Goal: Communication & Community: Answer question/provide support

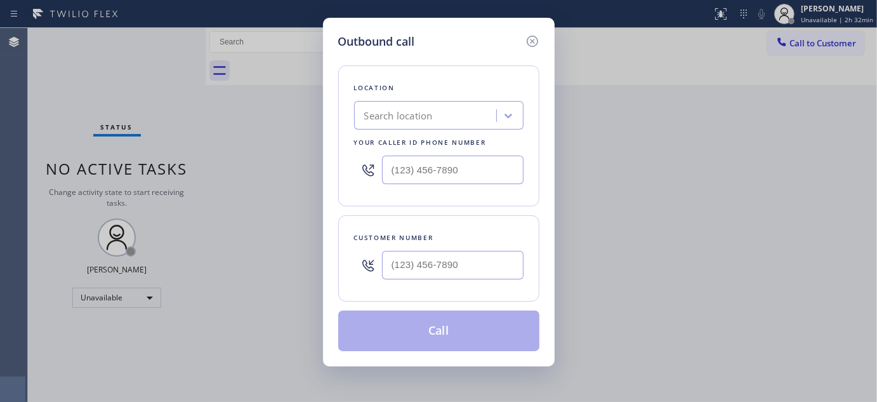
type input "(___) ___-____"
click at [457, 261] on input "(___) ___-____" at bounding box center [453, 265] width 142 height 29
type input "(___) ___-____"
click at [440, 169] on input "(___) ___-____" at bounding box center [453, 169] width 142 height 29
paste input "858) 342-4571"
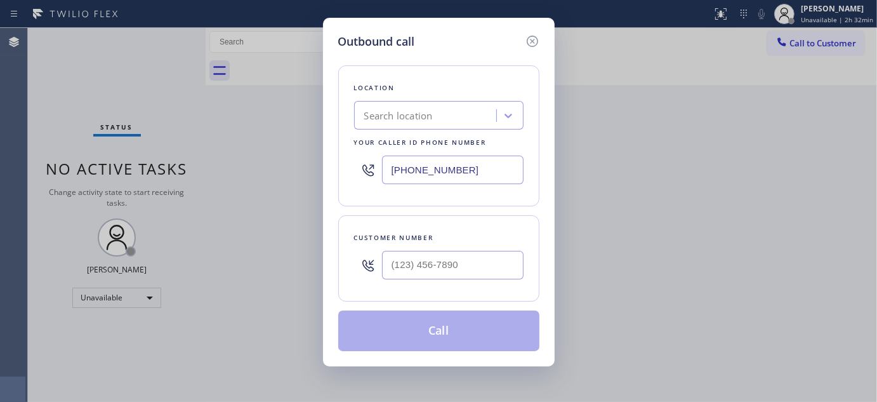
type input "[PHONE_NUMBER]"
type input "(___) ___-____"
click at [415, 273] on input "(___) ___-____" at bounding box center [453, 265] width 142 height 29
drag, startPoint x: 467, startPoint y: 176, endPoint x: 307, endPoint y: 166, distance: 160.9
click at [307, 166] on div "Outbound call Location Search location Your caller id phone number (858) 342-45…" at bounding box center [438, 201] width 877 height 402
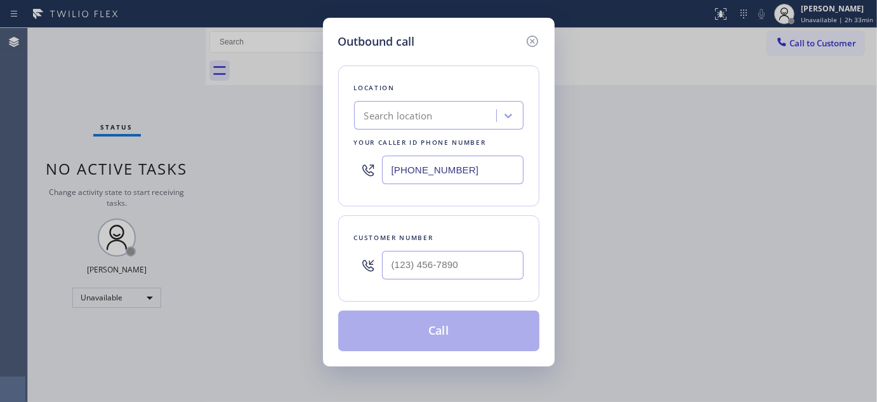
paste input "201-4467"
type input "[PHONE_NUMBER]"
click at [332, 100] on div "Outbound call Location La Jolla Heating and Air Conditioning Your caller id pho…" at bounding box center [439, 192] width 232 height 348
drag, startPoint x: 340, startPoint y: 293, endPoint x: 333, endPoint y: 291, distance: 7.8
click at [297, 296] on div "Outbound call Location La Jolla Heating and Air Conditioning Your caller id pho…" at bounding box center [438, 201] width 877 height 402
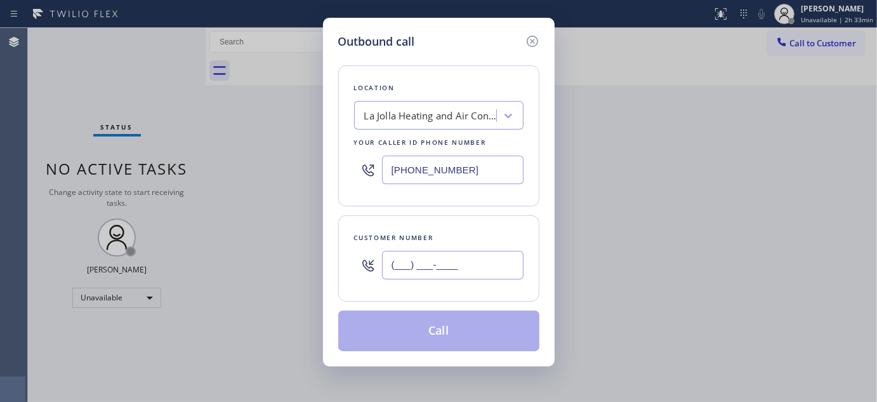
paste input "858) 342-4571"
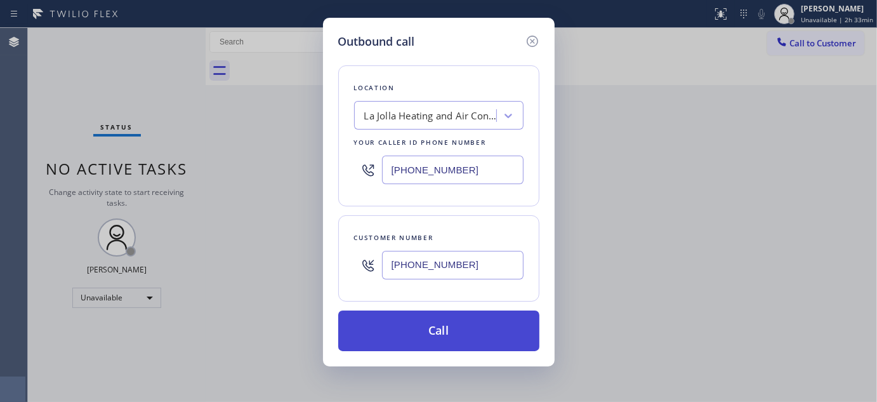
type input "[PHONE_NUMBER]"
click at [468, 338] on button "Call" at bounding box center [438, 330] width 201 height 41
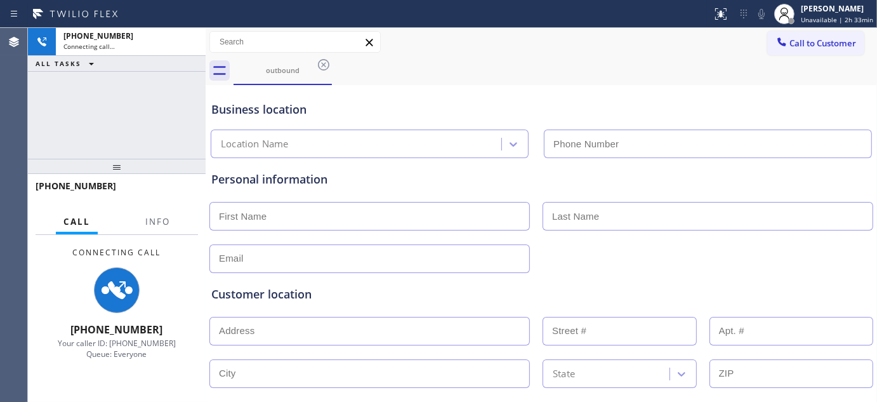
type input "[PHONE_NUMBER]"
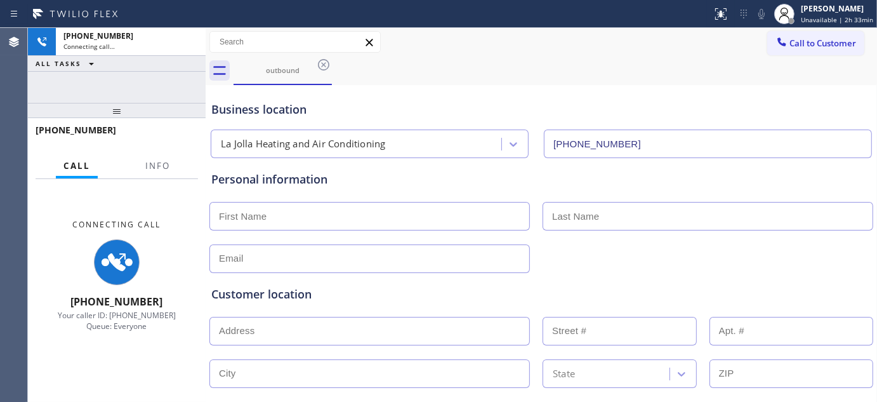
drag, startPoint x: 140, startPoint y: 162, endPoint x: 208, endPoint y: 25, distance: 153.3
click at [154, 40] on div "+18583424571 Connecting call… ALL TASKS ALL TASKS ACTIVE TASKS TASKS IN WRAP UP…" at bounding box center [117, 215] width 178 height 374
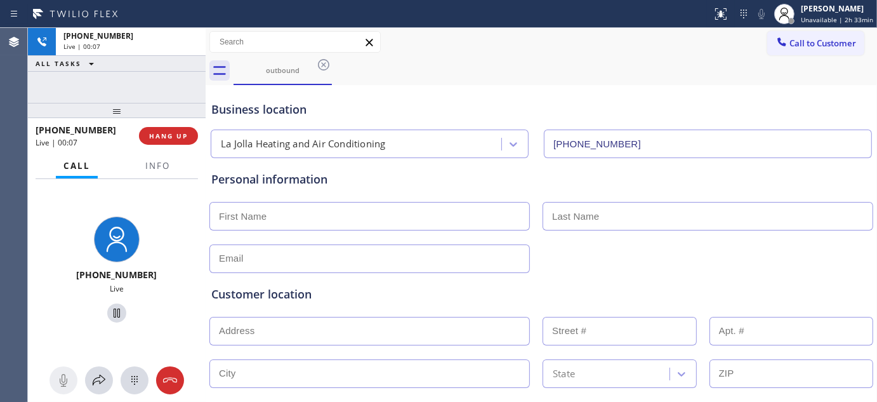
drag, startPoint x: 145, startPoint y: 100, endPoint x: 448, endPoint y: 110, distance: 303.5
click at [147, 59] on div "+18583424571 Live | 00:07 ALL TASKS ALL TASKS ACTIVE TASKS TASKS IN WRAP UP +18…" at bounding box center [117, 215] width 178 height 374
drag, startPoint x: 167, startPoint y: 107, endPoint x: 755, endPoint y: 171, distance: 591.9
click at [161, 58] on div "+18583424571 Live | 00:29 ALL TASKS ALL TASKS ACTIVE TASKS TASKS IN WRAP UP +18…" at bounding box center [117, 215] width 178 height 374
drag, startPoint x: 145, startPoint y: 109, endPoint x: 262, endPoint y: 23, distance: 145.3
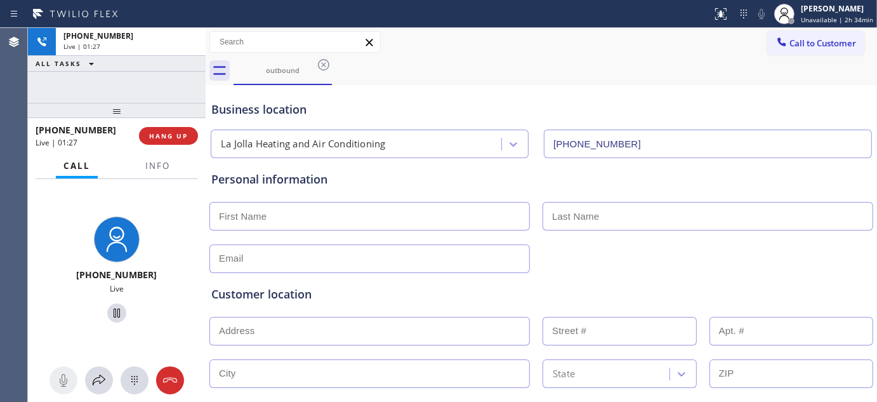
click at [173, 23] on div "Status report No issues detected If you experience an issue, please download th…" at bounding box center [438, 201] width 877 height 402
drag, startPoint x: 114, startPoint y: 103, endPoint x: 154, endPoint y: 62, distance: 57.0
click at [115, 87] on div "+18583424571 Live | 02:23 ALL TASKS ALL TASKS ACTIVE TASKS TASKS IN WRAP UP +18…" at bounding box center [117, 215] width 178 height 374
click at [317, 217] on input "text" at bounding box center [369, 216] width 320 height 29
type input "jessica"
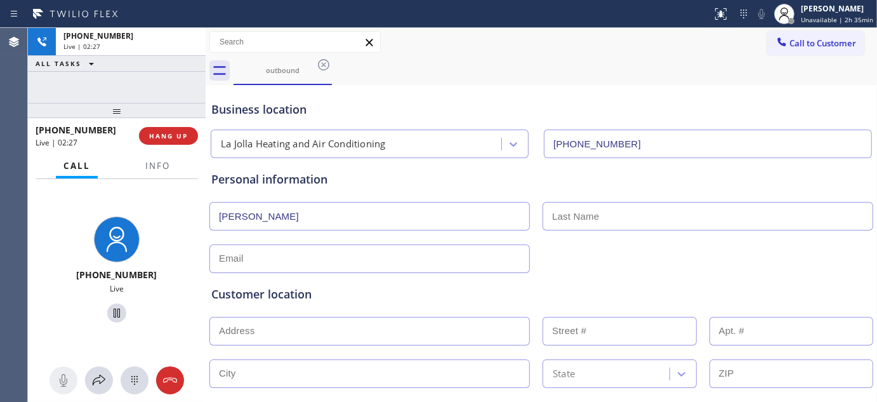
click at [645, 213] on input "text" at bounding box center [708, 216] width 331 height 29
type input "."
click at [162, 143] on button "HANG UP" at bounding box center [168, 136] width 59 height 18
drag, startPoint x: 129, startPoint y: 110, endPoint x: 119, endPoint y: 55, distance: 56.1
click at [121, 69] on div "+18583424571 Live | 02:29 ALL TASKS ALL TASKS ACTIVE TASKS TASKS IN WRAP UP +18…" at bounding box center [117, 215] width 178 height 374
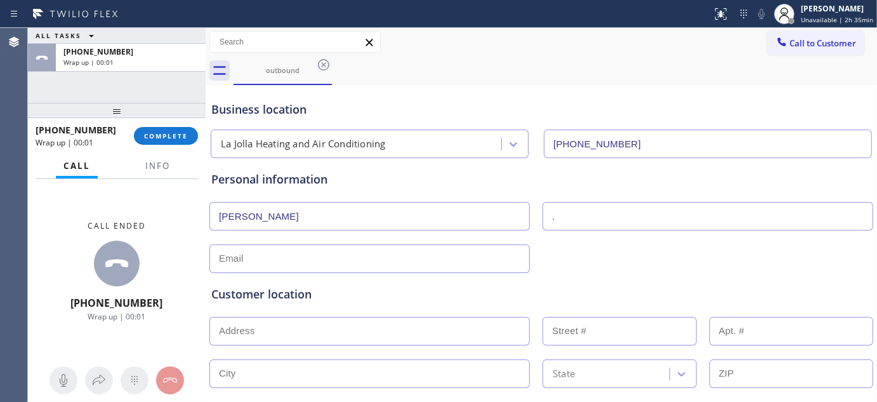
click at [130, 129] on div "+18583424571 Wrap up | 00:01" at bounding box center [85, 135] width 98 height 33
click at [147, 140] on span "COMPLETE" at bounding box center [166, 135] width 44 height 9
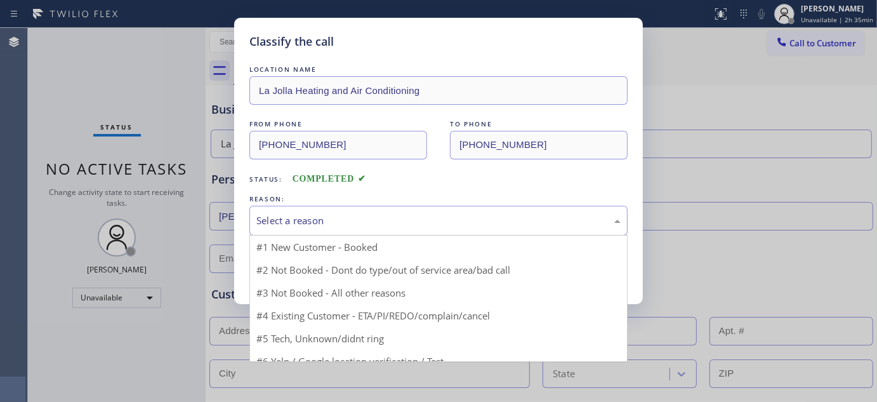
click at [314, 216] on div "Select a reason" at bounding box center [438, 220] width 364 height 15
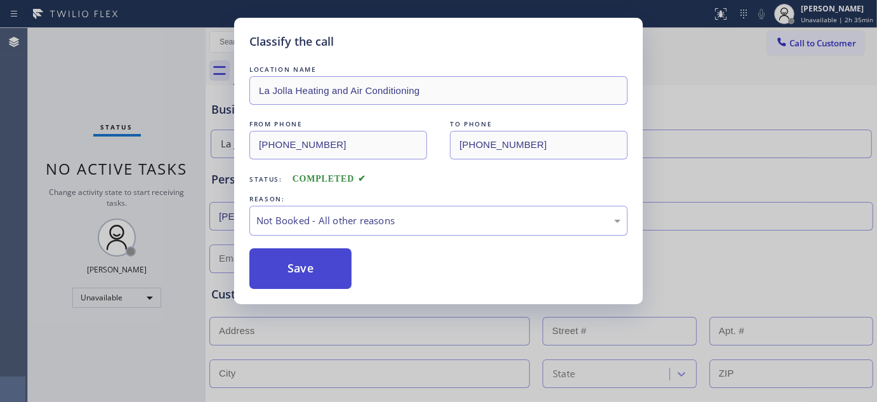
drag, startPoint x: 286, startPoint y: 270, endPoint x: 312, endPoint y: 261, distance: 27.5
click at [286, 270] on button "Save" at bounding box center [300, 268] width 102 height 41
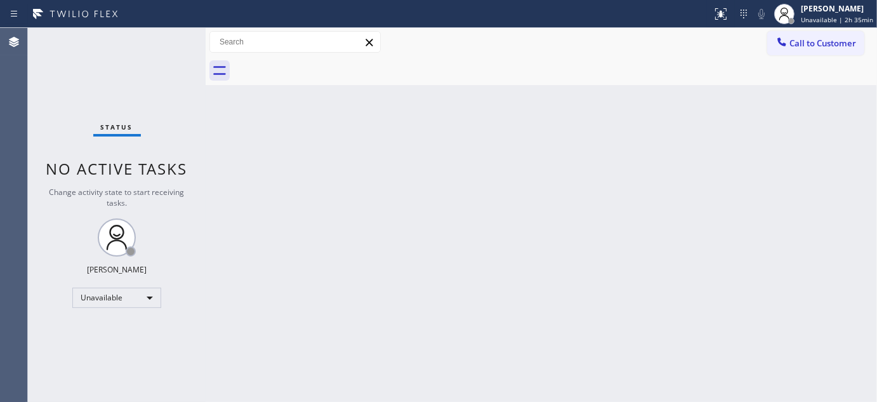
click at [843, 48] on span "Call to Customer" at bounding box center [822, 42] width 67 height 11
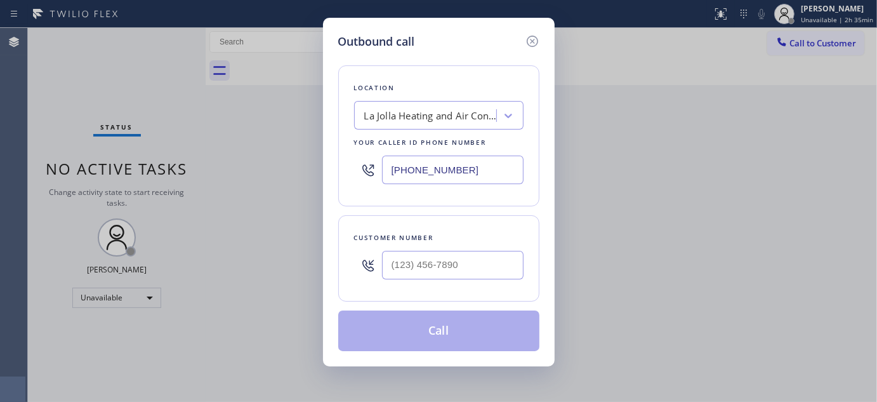
drag, startPoint x: 333, startPoint y: 149, endPoint x: 369, endPoint y: 194, distance: 58.3
click at [333, 149] on div "Outbound call Location La Jolla Heating and Air Conditioning Your caller id pho…" at bounding box center [439, 192] width 232 height 348
click at [426, 256] on input "(___) ___-____" at bounding box center [453, 265] width 142 height 29
paste input "858) 342-4571"
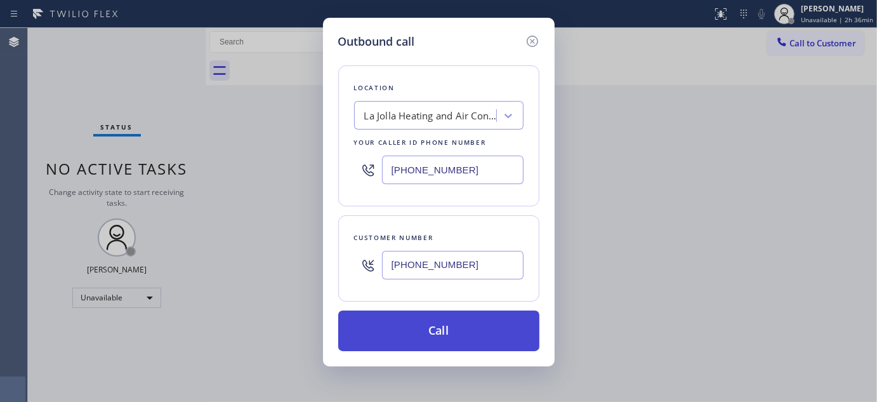
click at [461, 327] on button "Call" at bounding box center [438, 330] width 201 height 41
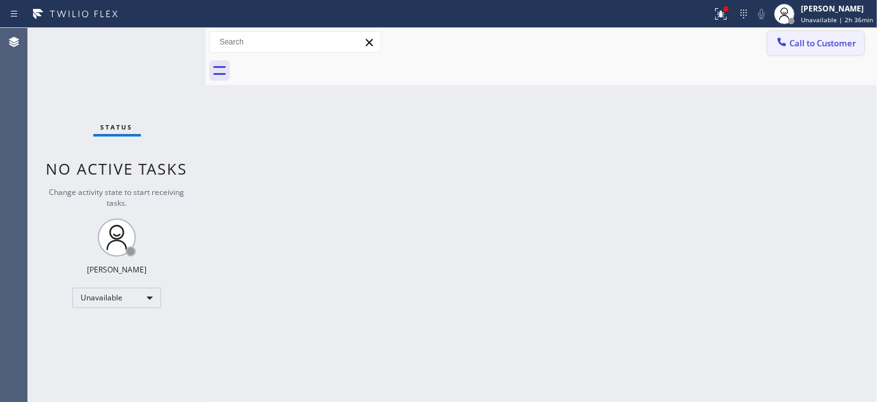
click at [828, 39] on span "Call to Customer" at bounding box center [822, 42] width 67 height 11
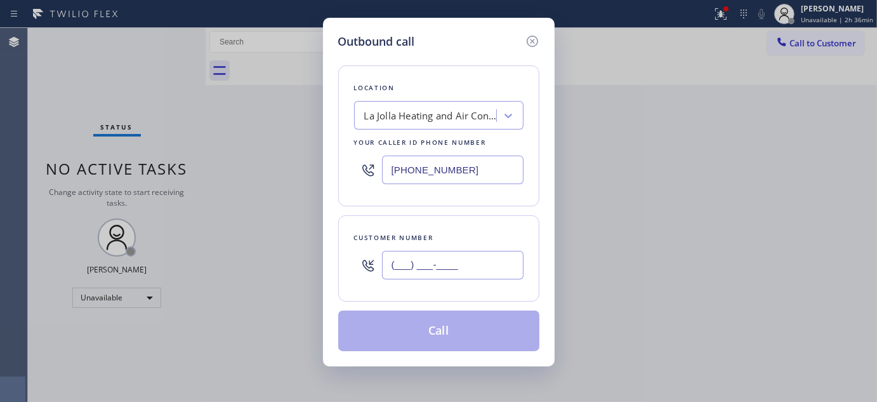
click at [442, 275] on input "(___) ___-____" at bounding box center [453, 265] width 142 height 29
paste input "858) 342-4571"
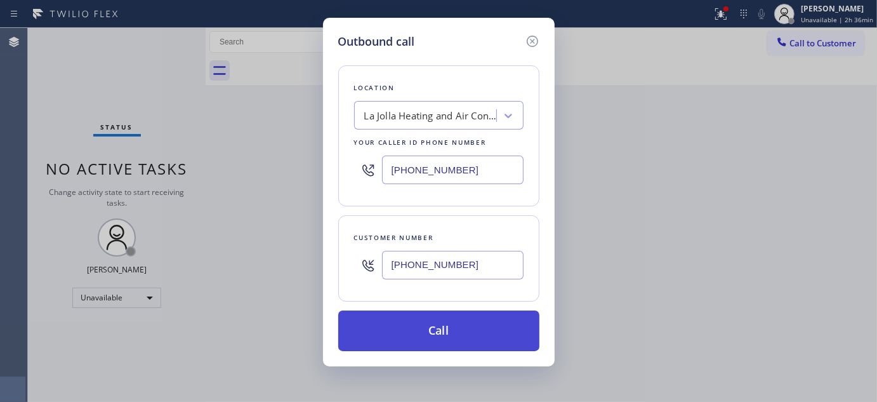
type input "[PHONE_NUMBER]"
click at [463, 328] on button "Call" at bounding box center [438, 330] width 201 height 41
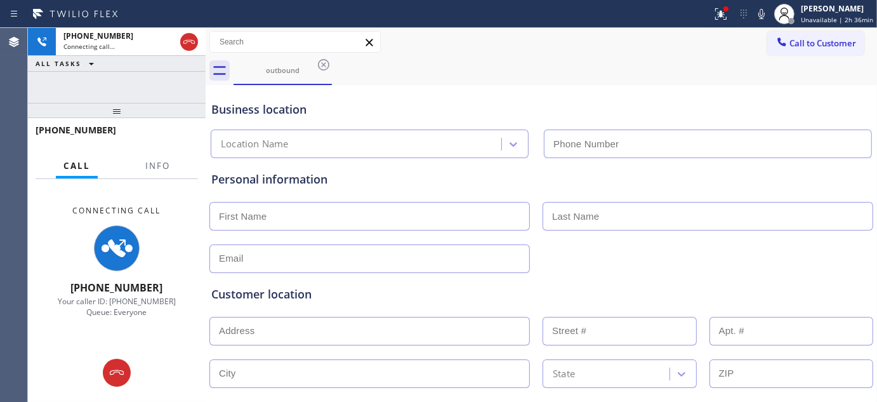
type input "[PHONE_NUMBER]"
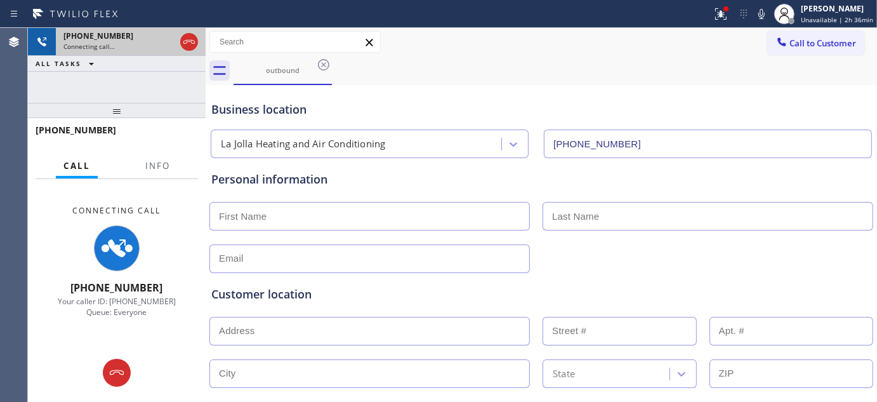
click at [192, 43] on icon at bounding box center [189, 41] width 15 height 15
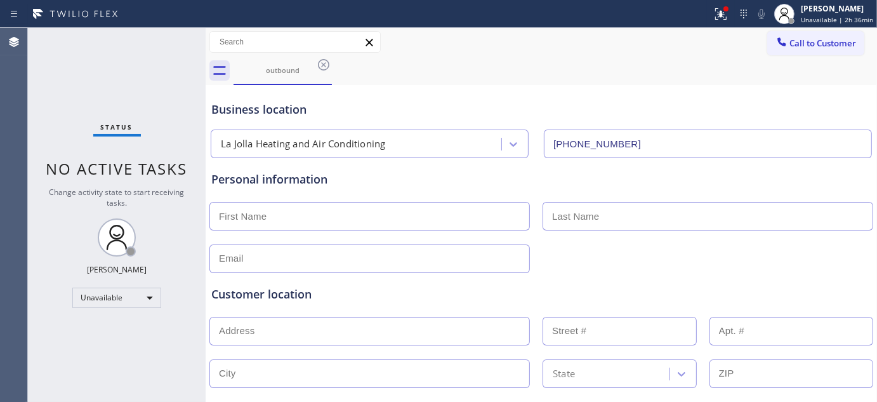
click at [371, 211] on input "text" at bounding box center [369, 216] width 320 height 29
type input "Jessica"
click at [289, 176] on div "Personal information" at bounding box center [541, 179] width 660 height 17
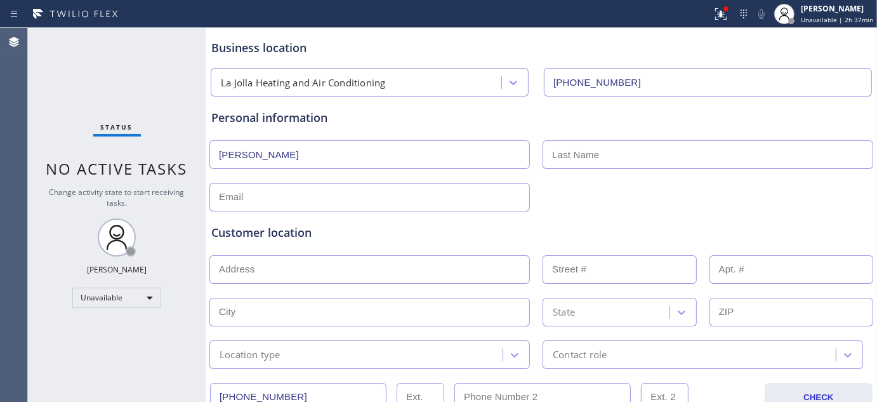
scroll to position [141, 0]
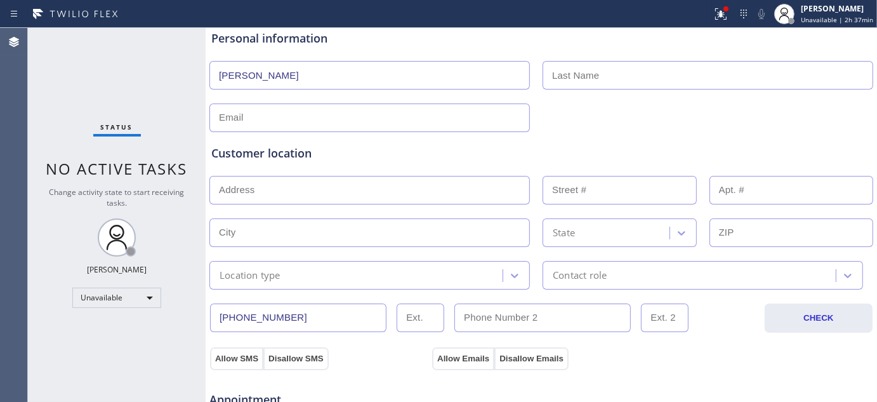
click at [286, 197] on input "text" at bounding box center [369, 190] width 320 height 29
paste input "San Diego, CA 92122"
type input "San Diego Fwy"
type input "San Diego"
type input "92122"
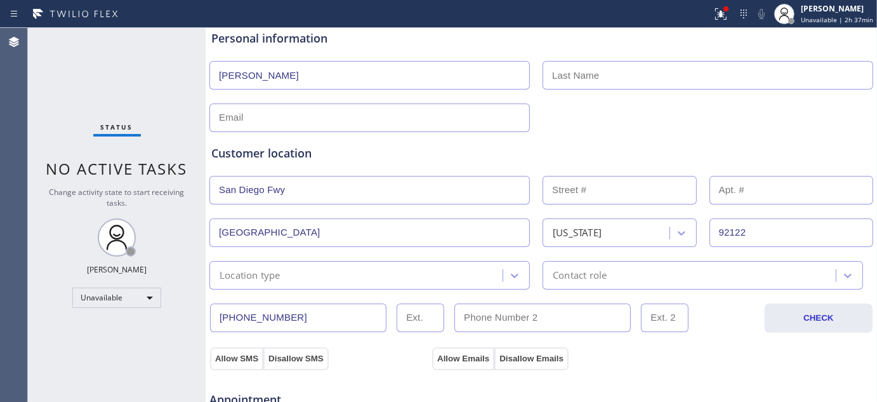
drag, startPoint x: 318, startPoint y: 188, endPoint x: 166, endPoint y: 187, distance: 151.7
click at [166, 187] on div "Status No active tasks Change activity state to start receiving tasks. Adam Alr…" at bounding box center [452, 215] width 849 height 374
paste input ", CA 92122"
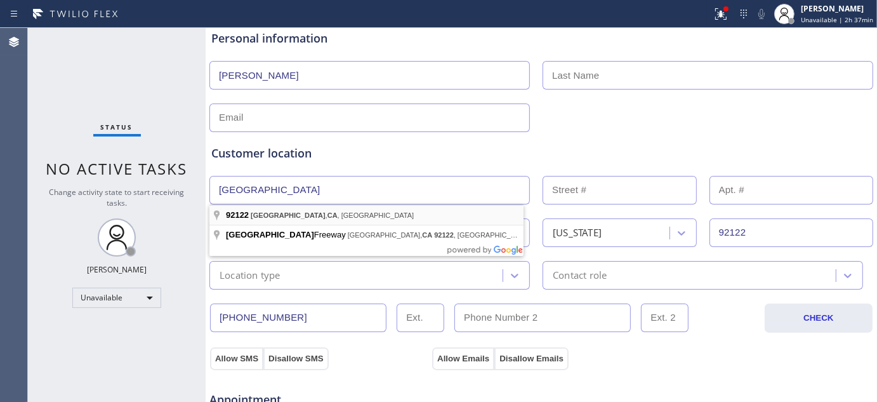
type input "San Diego, CA 92122, USA"
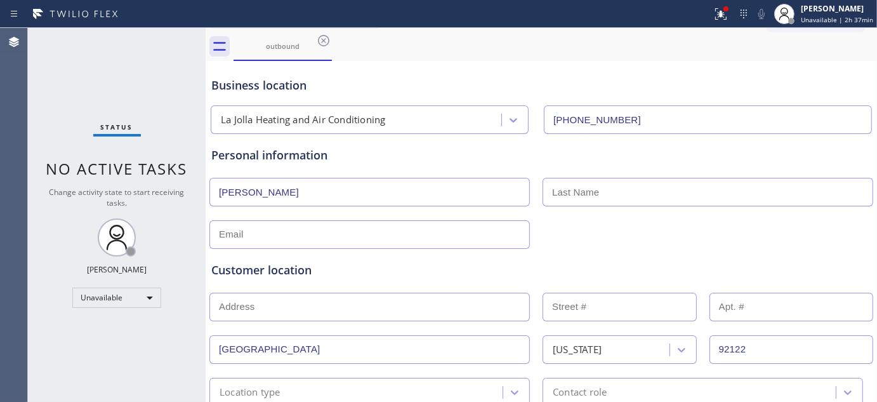
scroll to position [0, 0]
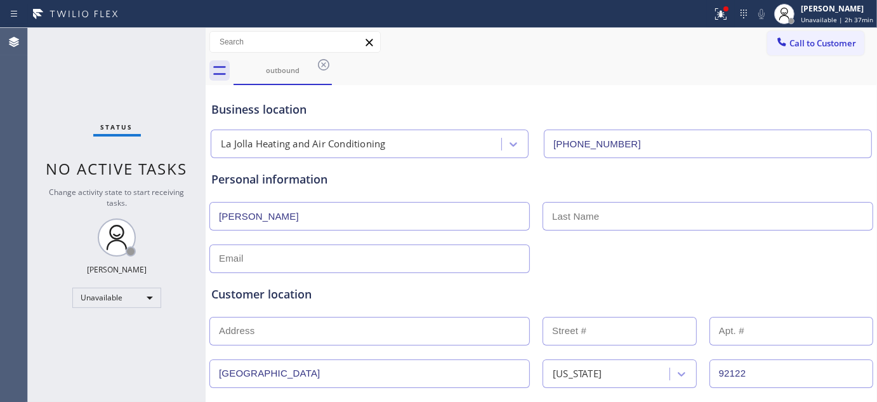
click at [327, 251] on input "text" at bounding box center [369, 258] width 320 height 29
type input "no@gmail.com"
click at [429, 296] on div "Customer location" at bounding box center [541, 294] width 660 height 17
click at [580, 222] on input "text" at bounding box center [708, 216] width 331 height 29
type input "."
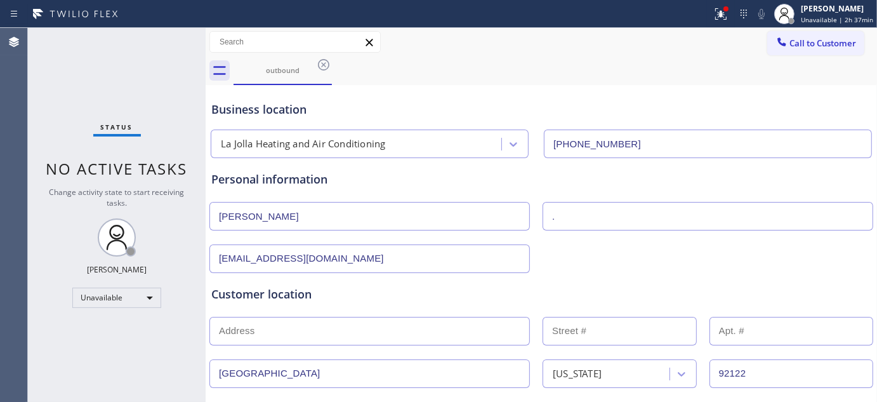
click at [567, 245] on div "no@gmail.com" at bounding box center [541, 257] width 666 height 31
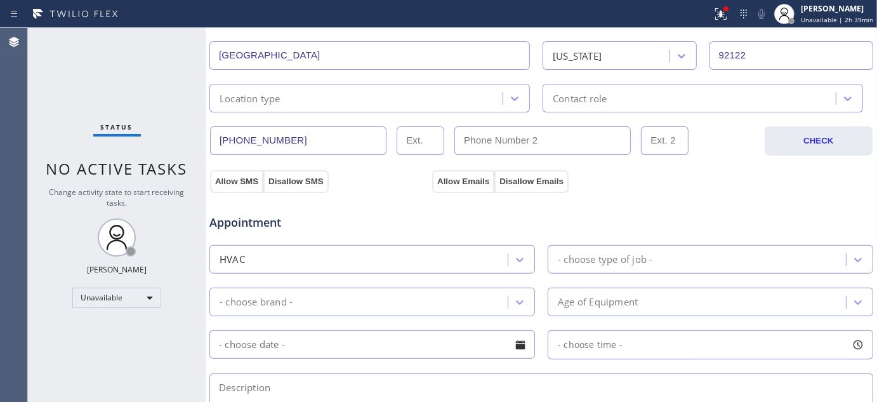
scroll to position [352, 0]
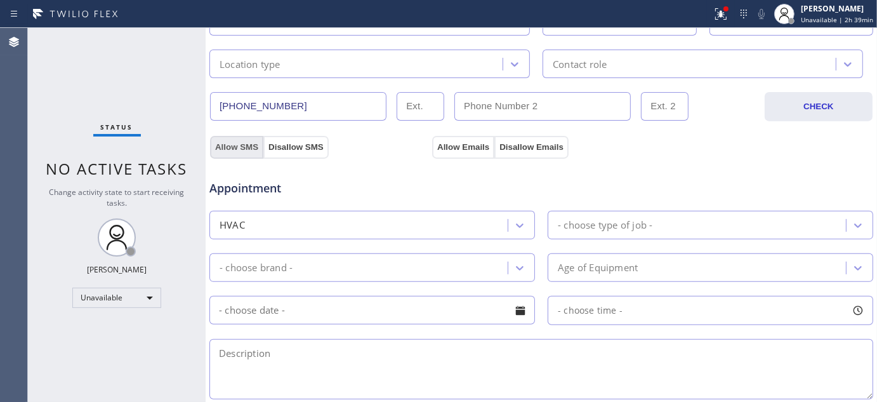
click at [250, 152] on button "Allow SMS" at bounding box center [236, 147] width 53 height 23
click at [466, 152] on button "Allow Emails" at bounding box center [463, 147] width 62 height 23
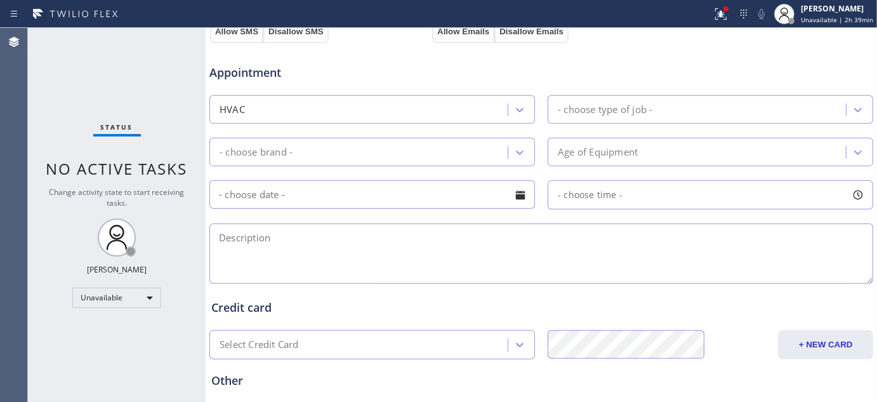
scroll to position [493, 0]
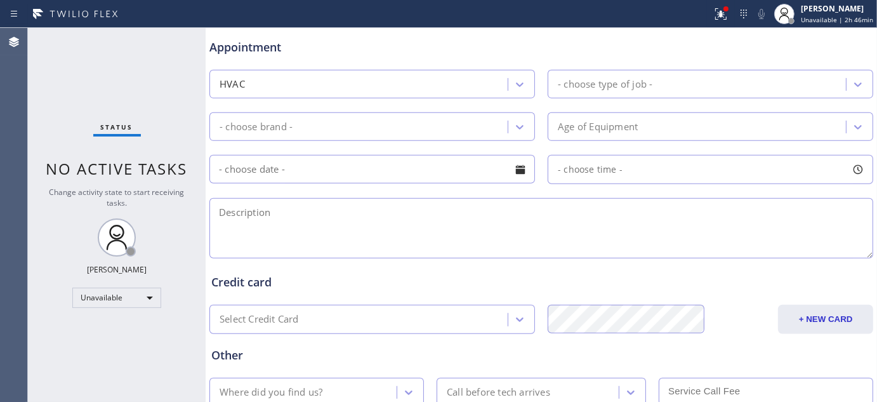
click at [439, 205] on textarea at bounding box center [541, 228] width 664 height 60
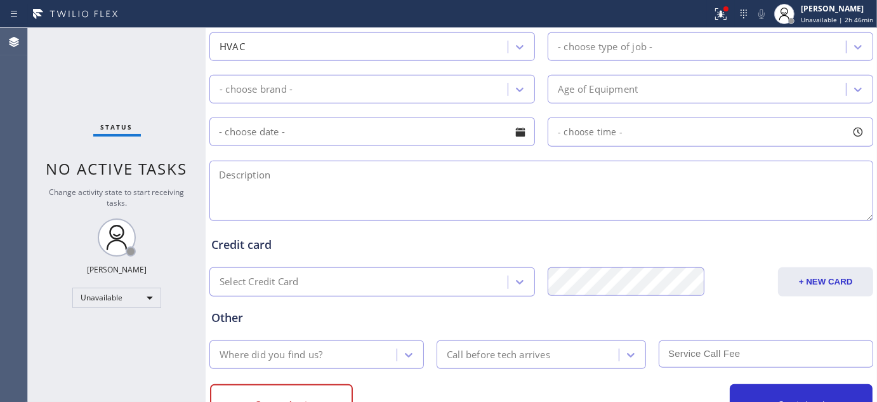
scroll to position [564, 0]
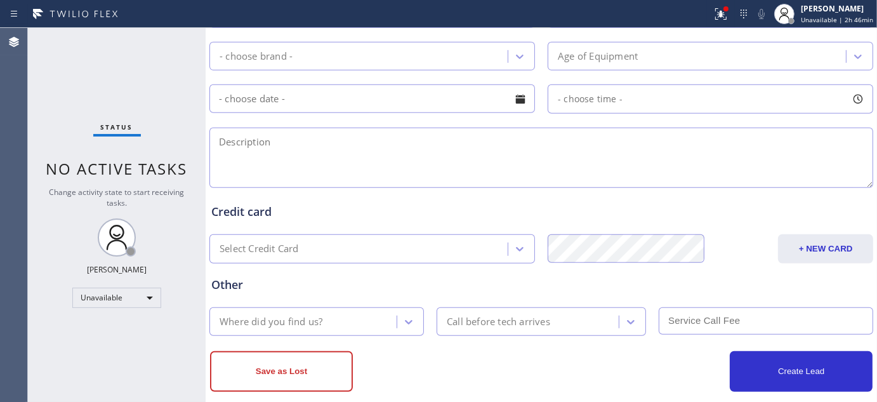
click at [367, 169] on textarea at bounding box center [541, 158] width 664 height 60
click at [467, 138] on textarea "wanted someone to estimate to buy a split unit" at bounding box center [541, 158] width 664 height 60
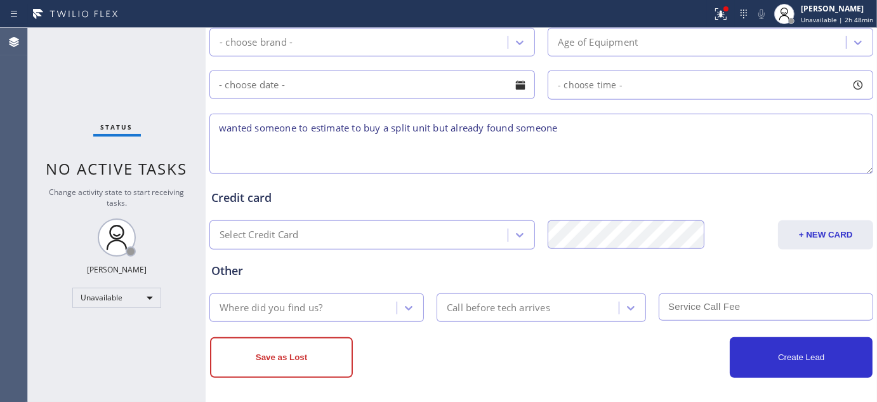
scroll to position [581, 0]
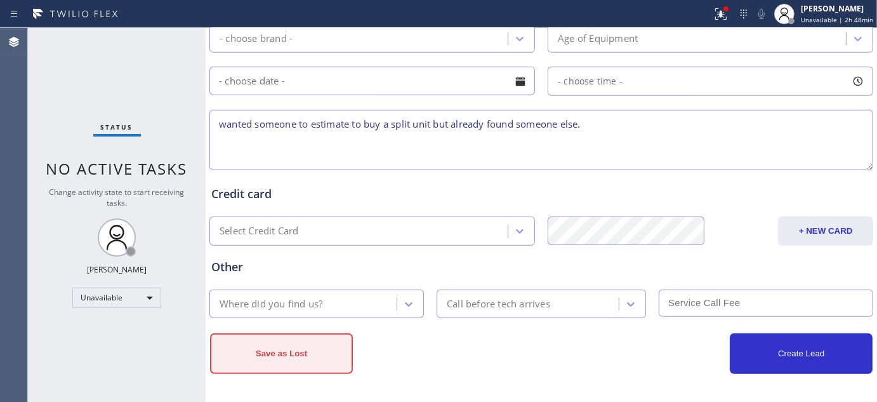
type textarea "wanted someone to estimate to buy a split unit but already found someone else."
click at [289, 350] on button "Save as Lost" at bounding box center [281, 353] width 143 height 41
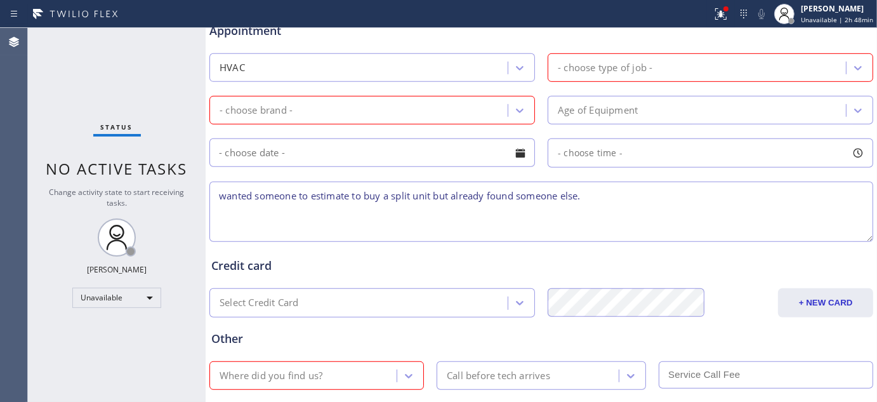
scroll to position [413, 0]
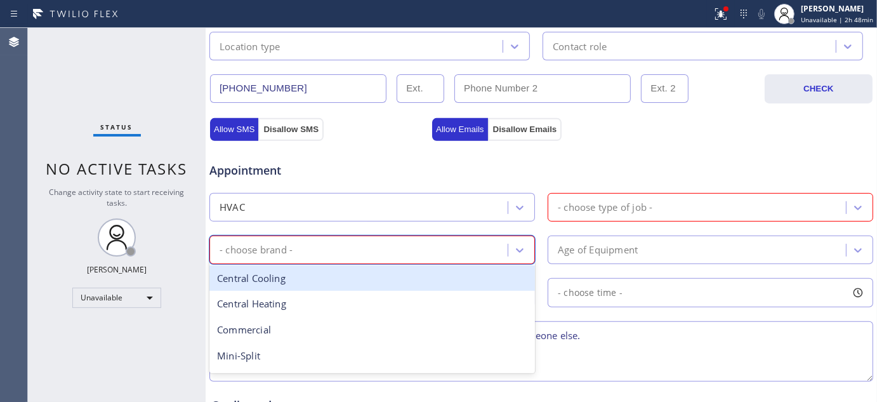
click at [308, 248] on div "- choose brand -" at bounding box center [360, 250] width 294 height 22
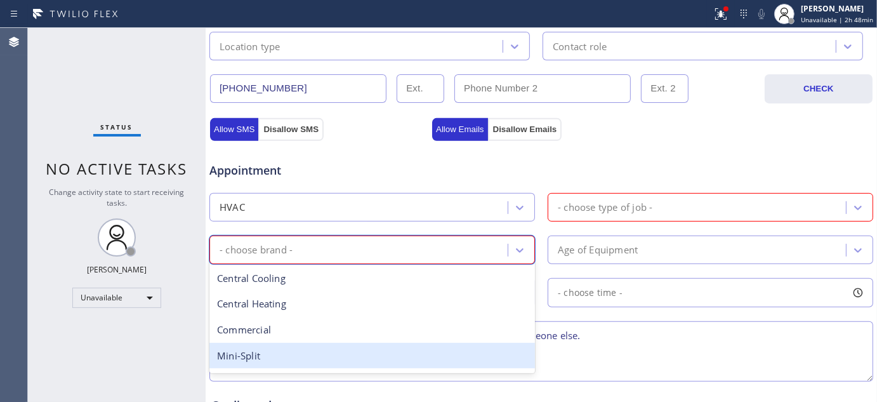
click at [294, 350] on div "Mini-Split" at bounding box center [372, 356] width 326 height 26
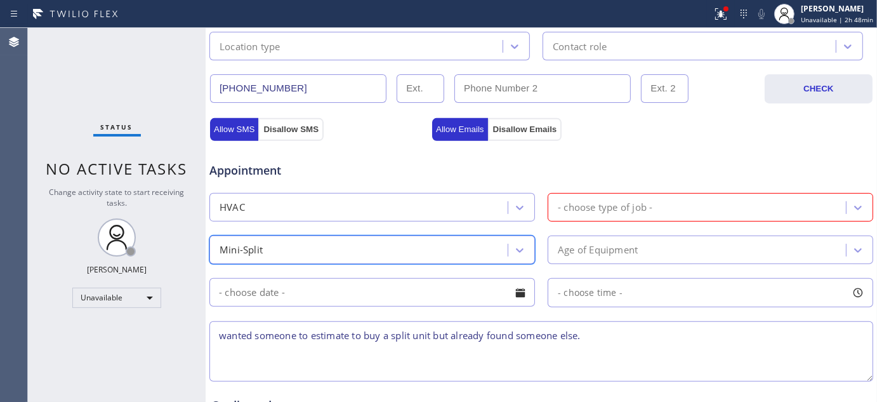
click at [624, 202] on div "- choose type of job -" at bounding box center [605, 207] width 95 height 15
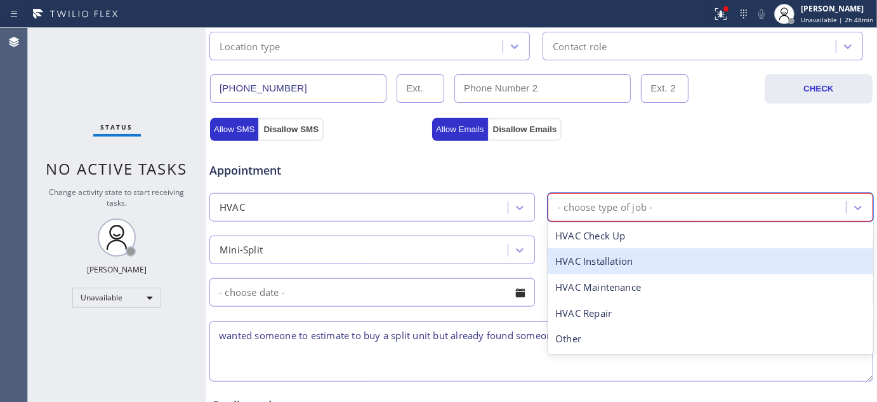
click at [624, 267] on div "HVAC Installation" at bounding box center [711, 261] width 326 height 26
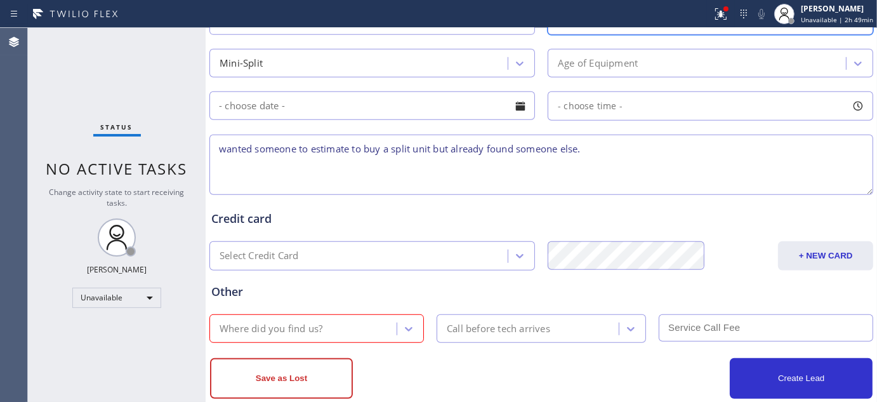
scroll to position [624, 0]
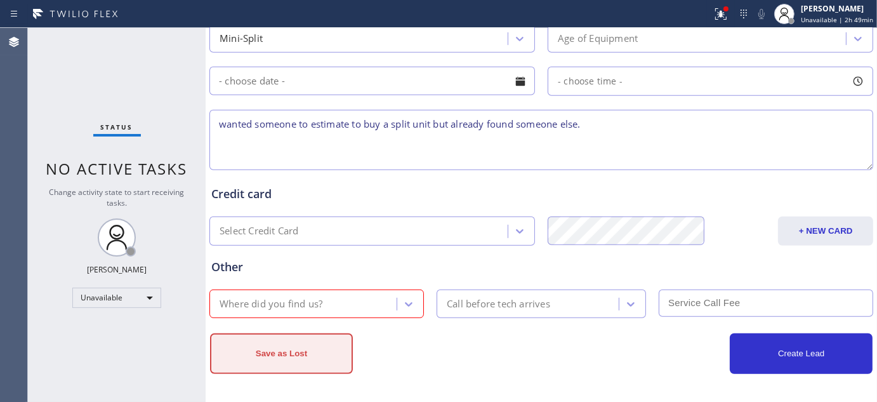
click at [294, 360] on button "Save as Lost" at bounding box center [281, 353] width 143 height 41
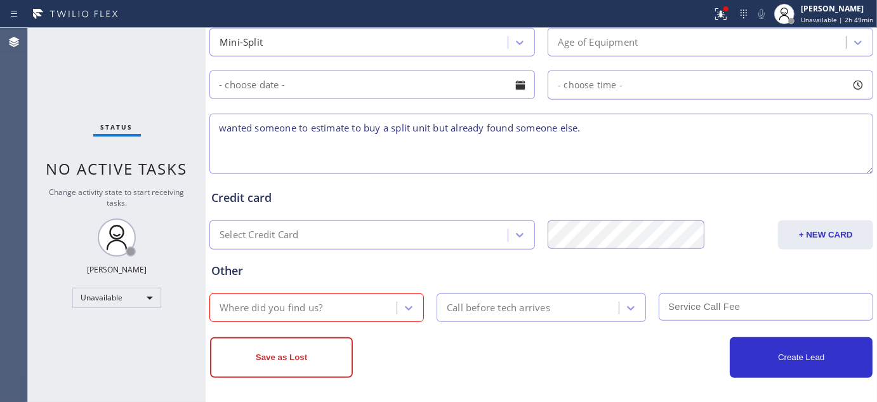
scroll to position [625, 0]
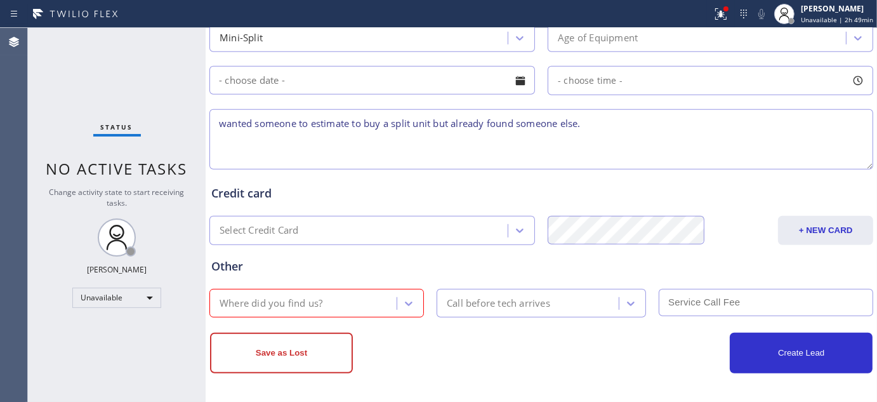
click at [343, 305] on div "Where did you find us?" at bounding box center [304, 303] width 183 height 22
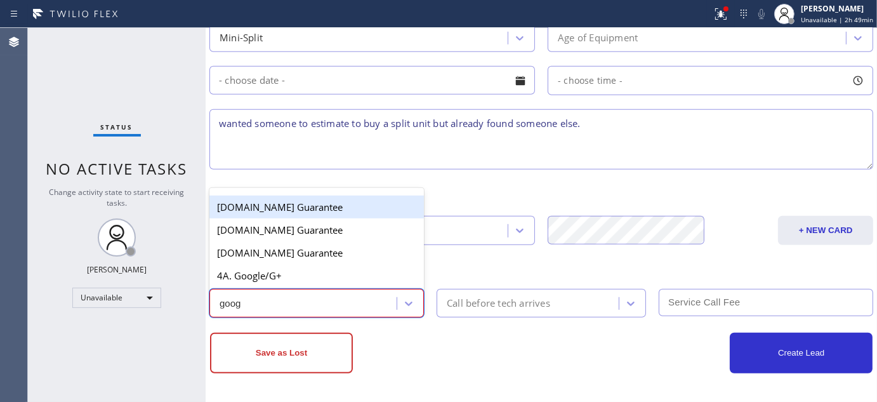
type input "googl"
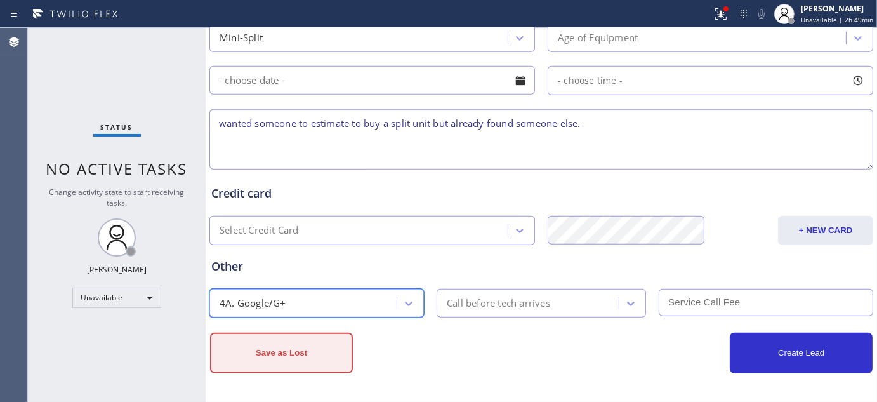
click at [315, 354] on button "Save as Lost" at bounding box center [281, 353] width 143 height 41
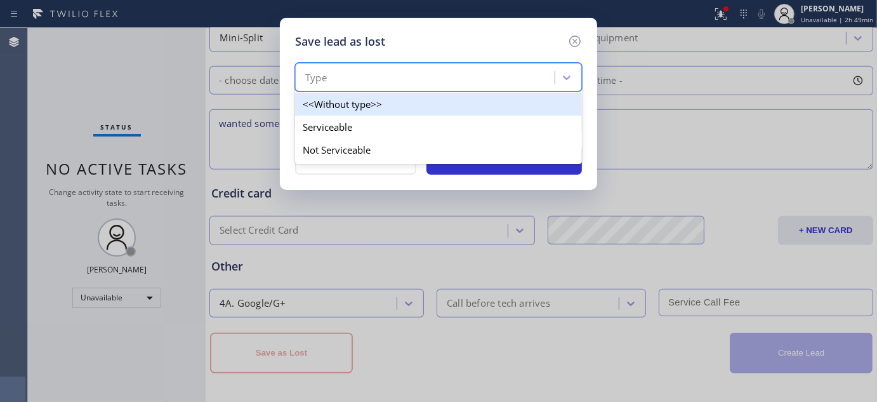
click at [406, 67] on div "Type" at bounding box center [427, 78] width 256 height 22
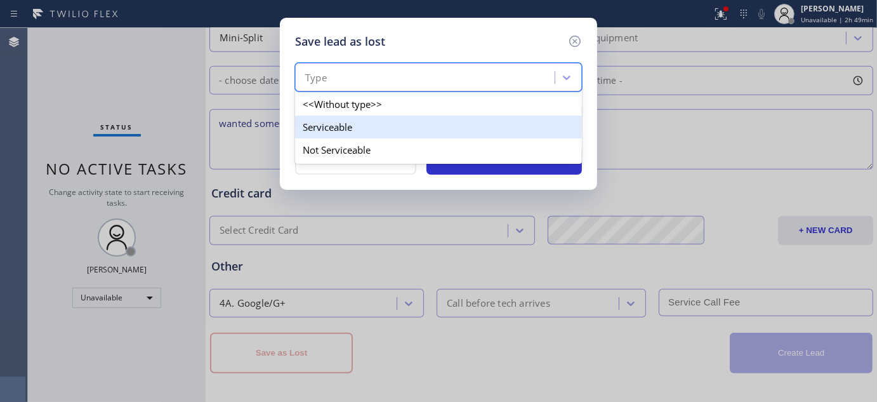
click at [402, 125] on div "Serviceable" at bounding box center [438, 127] width 287 height 23
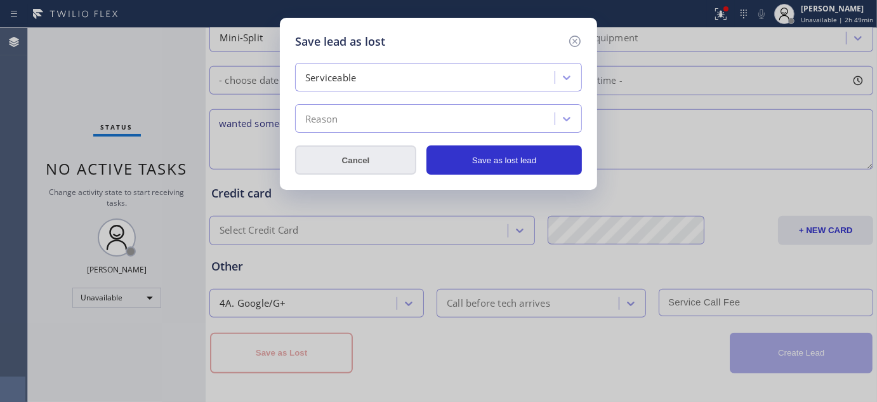
click at [347, 150] on button "Cancel" at bounding box center [355, 159] width 121 height 29
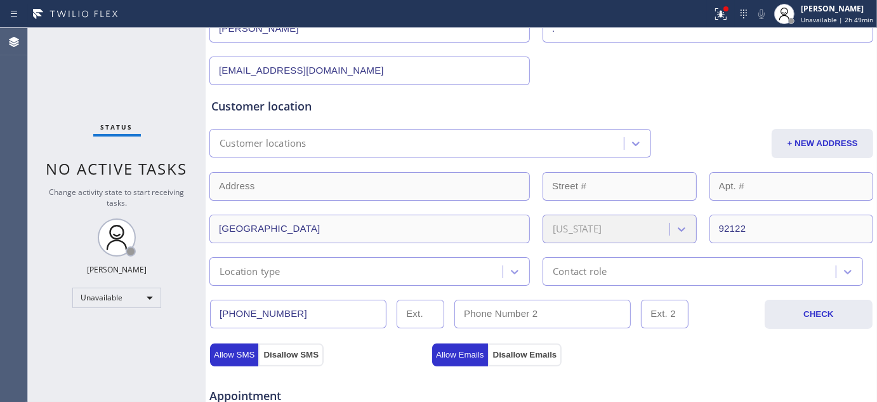
scroll to position [211, 0]
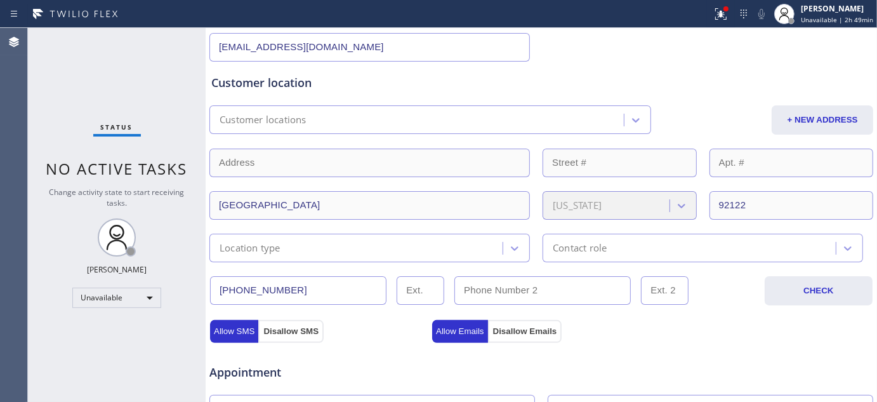
click at [697, 206] on div "San Diego California 92122" at bounding box center [541, 203] width 666 height 31
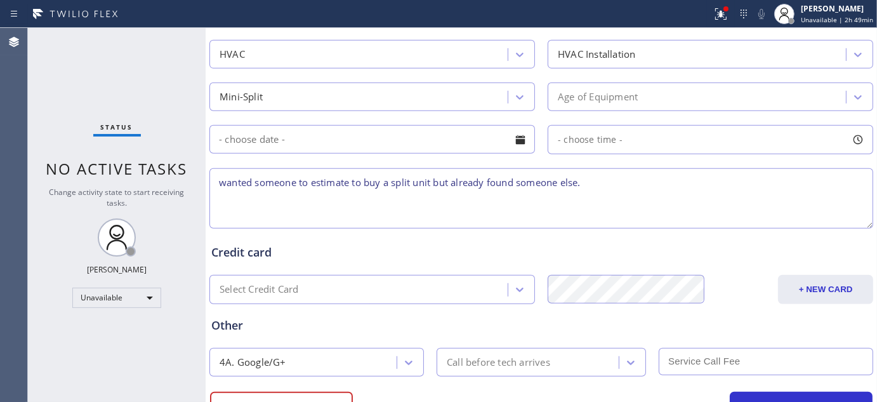
scroll to position [625, 0]
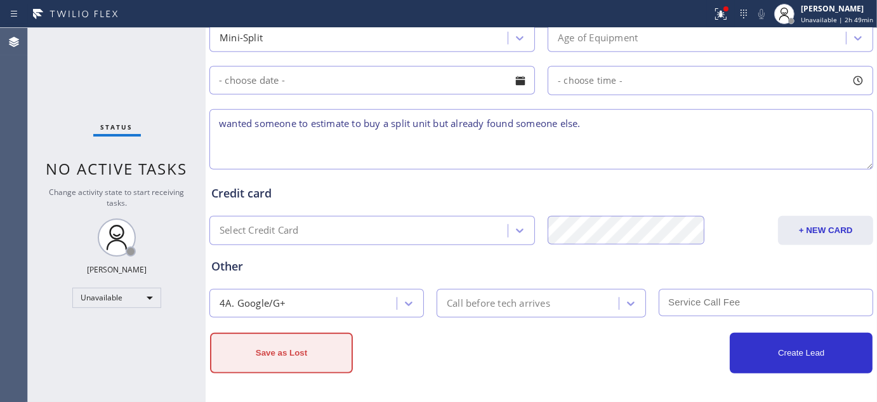
click at [309, 352] on button "Save as Lost" at bounding box center [281, 353] width 143 height 41
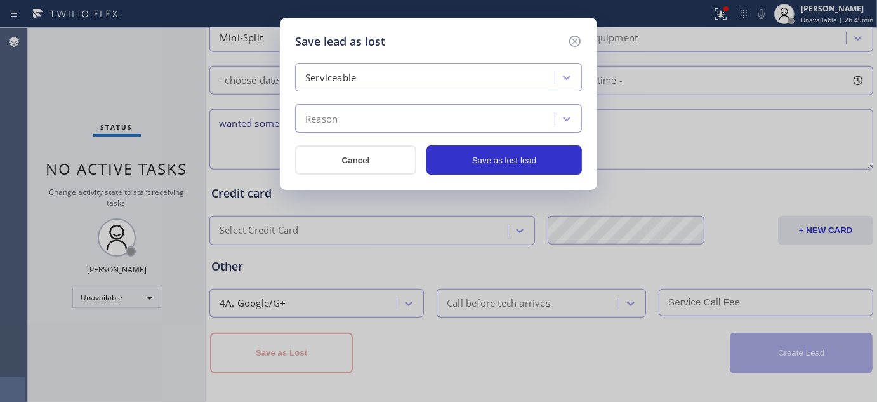
click at [422, 122] on div "Reason" at bounding box center [427, 119] width 256 height 22
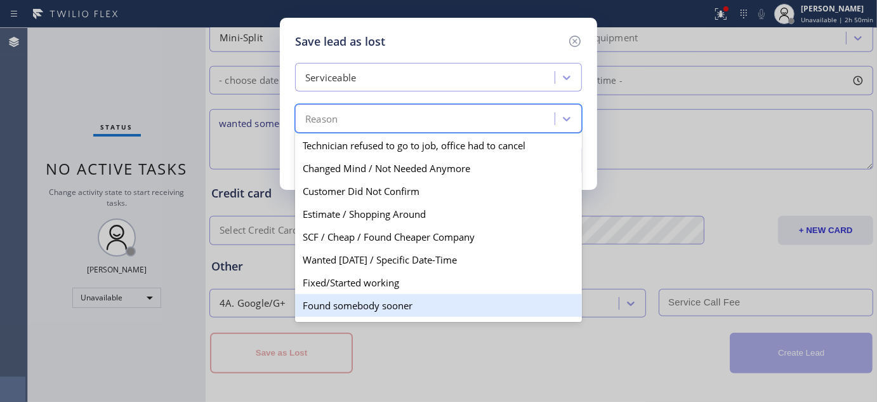
click at [419, 302] on div "Found somebody sooner" at bounding box center [438, 305] width 287 height 23
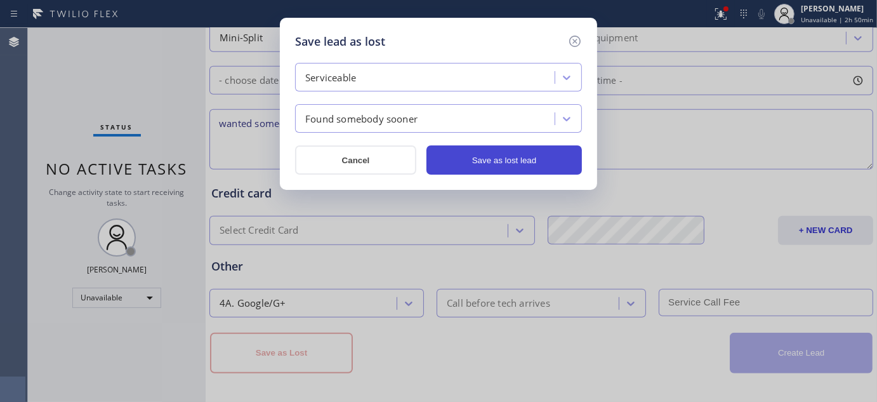
click at [482, 162] on button "Save as lost lead" at bounding box center [503, 159] width 155 height 29
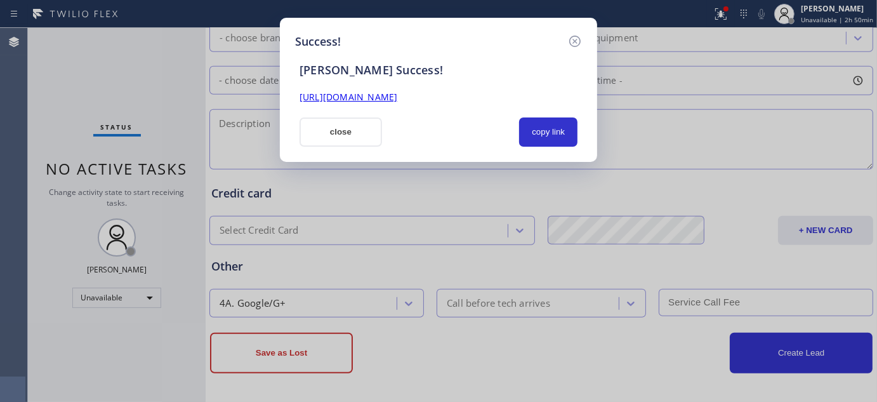
click at [397, 95] on link "https://erp.apollosoft.co/customer/765474#portlet_lead" at bounding box center [349, 97] width 98 height 12
click at [572, 39] on icon at bounding box center [574, 41] width 15 height 15
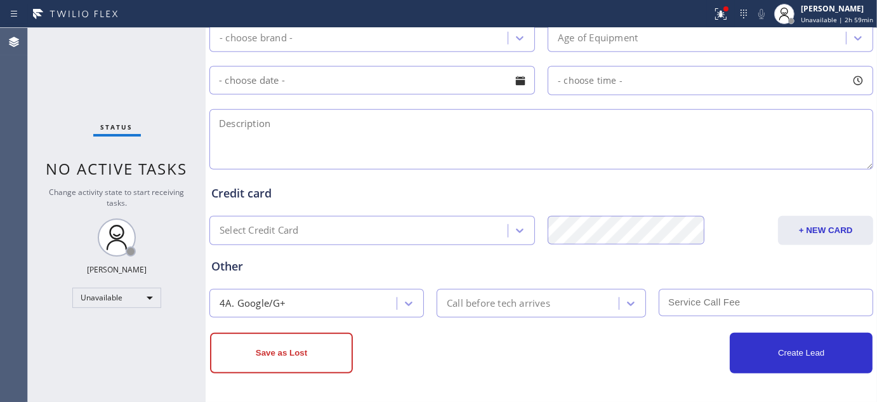
drag, startPoint x: 284, startPoint y: 111, endPoint x: 288, endPoint y: 117, distance: 7.2
click at [284, 111] on textarea at bounding box center [541, 139] width 664 height 60
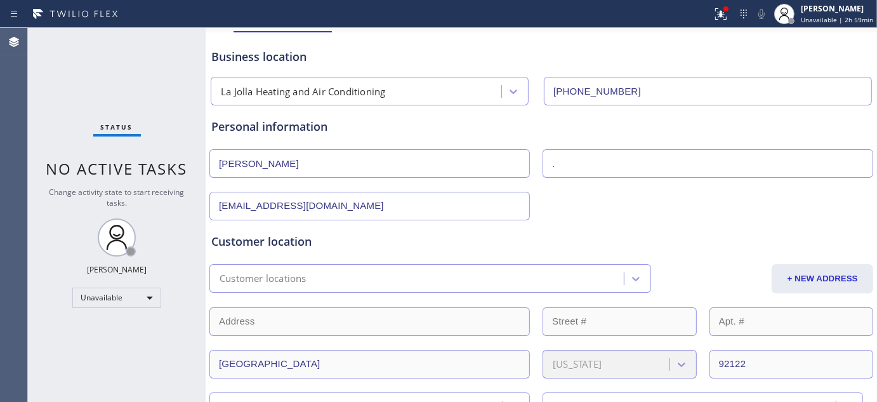
scroll to position [0, 0]
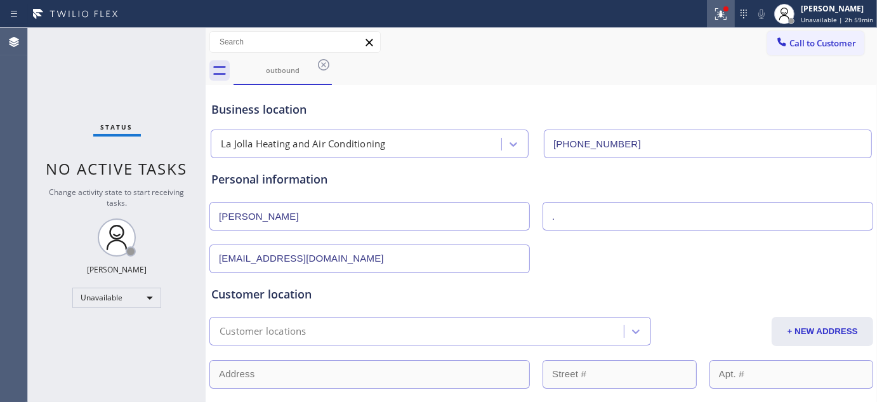
click at [720, 15] on icon at bounding box center [720, 13] width 15 height 15
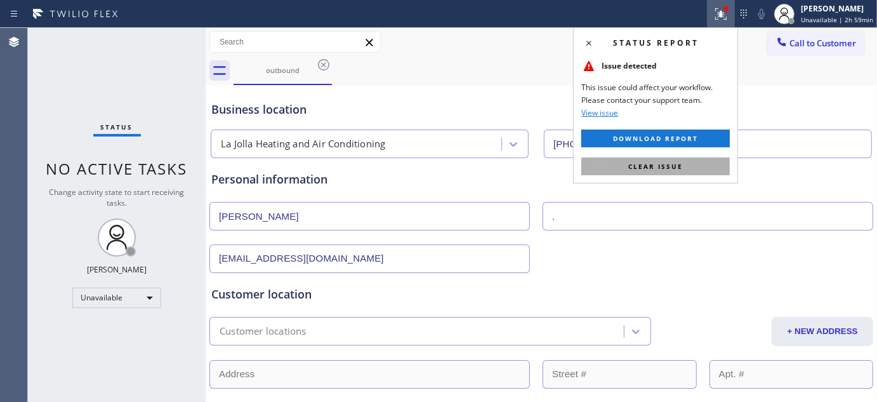
click at [661, 165] on span "Clear issue" at bounding box center [655, 166] width 55 height 9
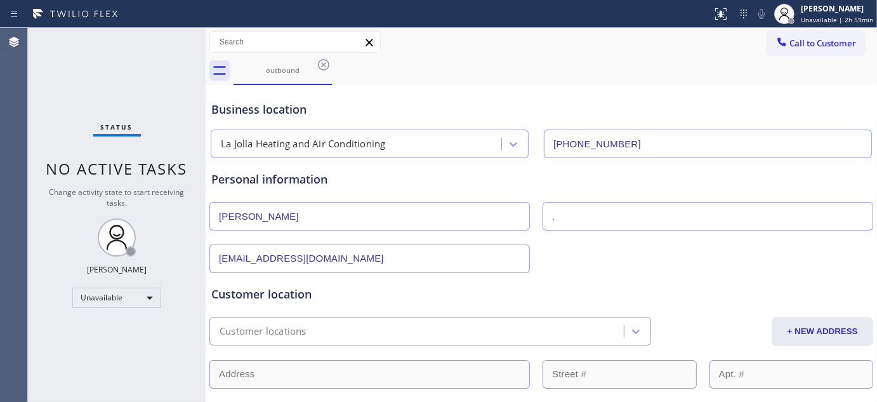
click at [519, 55] on div "Call to Customer Outbound call Location La Jolla Heating and Air Conditioning Y…" at bounding box center [541, 42] width 671 height 29
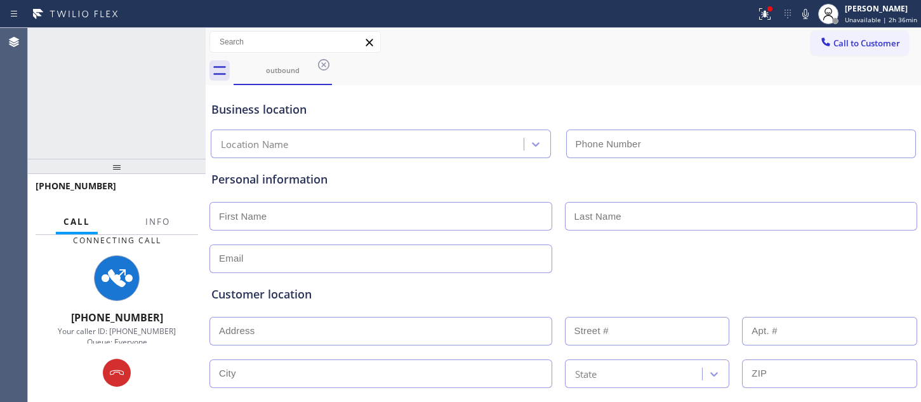
type input "[PHONE_NUMBER]"
